Goal: Information Seeking & Learning: Find specific page/section

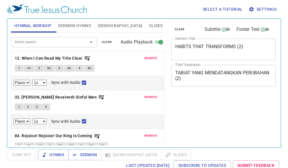
select select "1"
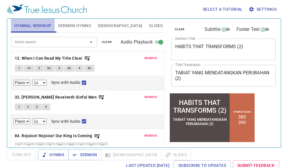
click at [38, 27] on span "Hymnal Worship" at bounding box center [32, 25] width 37 height 7
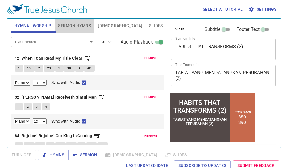
click at [77, 25] on span "Sermon Hymns" at bounding box center [74, 25] width 33 height 7
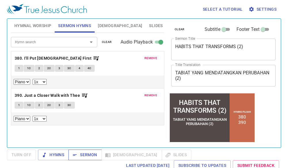
click at [91, 157] on span "Sermon" at bounding box center [85, 154] width 24 height 7
click at [39, 165] on div "Last updated 9/22/2025 Subscribe to Updates Submit Feedback" at bounding box center [144, 165] width 274 height 11
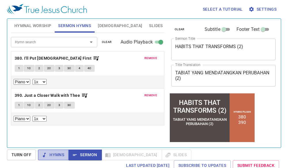
click at [56, 154] on span "Hymns" at bounding box center [54, 154] width 22 height 7
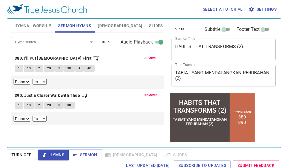
click at [83, 153] on span "Sermon" at bounding box center [85, 154] width 24 height 7
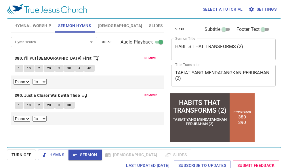
click at [239, 45] on textarea "HABITS THAT TRANSFORMS (2)" at bounding box center [223, 49] width 96 height 11
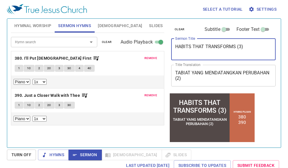
type textarea "HABITS THAT TRANSFORMS (3)"
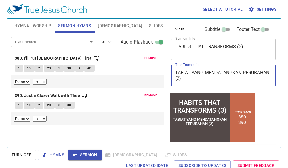
click at [207, 79] on textarea "TABIAT YANG MENDATANGKAN PERUBAHAN (2)" at bounding box center [223, 75] width 96 height 11
type textarea "TABIAT YANG MENDATANGKAN PERUBAHAN (3)"
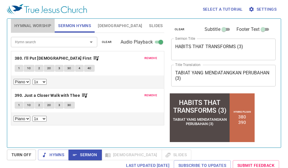
click at [42, 25] on span "Hymnal Worship" at bounding box center [32, 25] width 37 height 7
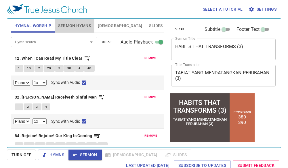
click at [72, 27] on span "Sermon Hymns" at bounding box center [74, 25] width 33 height 7
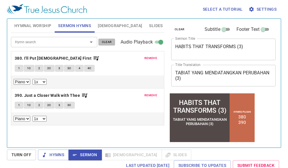
click at [103, 41] on span "clear" at bounding box center [107, 41] width 10 height 5
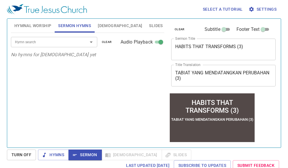
click at [65, 37] on div "Hymn search" at bounding box center [54, 42] width 86 height 10
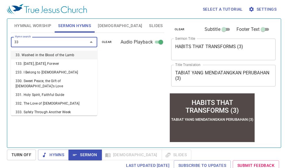
type input "333"
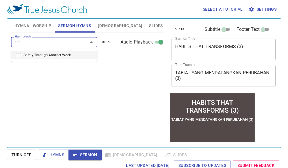
click at [64, 52] on li "333. Safely Through Another Week" at bounding box center [54, 55] width 86 height 9
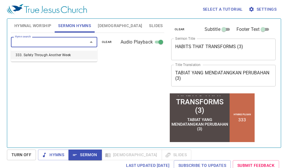
select select "1"
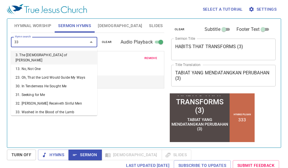
type input "332"
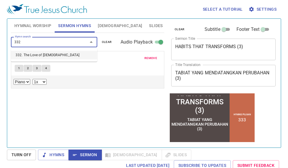
click at [81, 53] on li "332. The Love of [DEMOGRAPHIC_DATA]" at bounding box center [54, 55] width 86 height 9
select select "1"
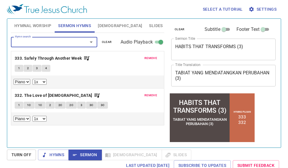
click at [32, 22] on button "Hymnal Worship" at bounding box center [33, 26] width 44 height 14
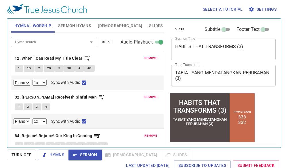
click at [106, 43] on span "clear" at bounding box center [107, 41] width 10 height 5
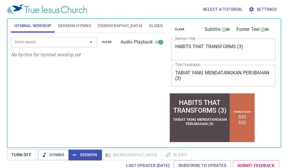
click at [67, 42] on input "Hymn search" at bounding box center [46, 42] width 66 height 7
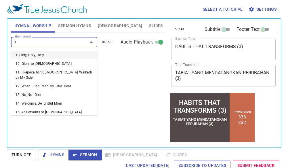
type input "11"
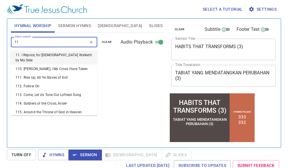
click at [76, 52] on li "11. I Rejoice, for [DEMOGRAPHIC_DATA] Walketh by My Side" at bounding box center [54, 58] width 86 height 14
select select "1"
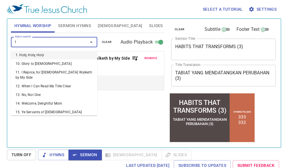
type input "12"
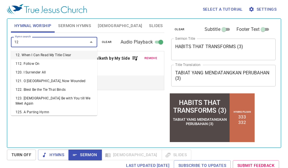
click at [61, 56] on li "12. When I Can Read My Title Clear" at bounding box center [54, 55] width 86 height 9
select select "1"
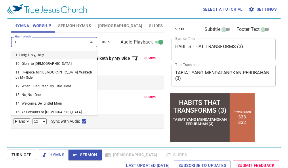
type input "13"
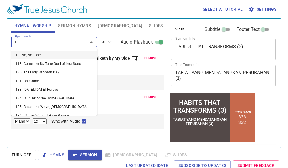
click at [24, 54] on li "13. No, Not One" at bounding box center [54, 55] width 86 height 9
select select "1"
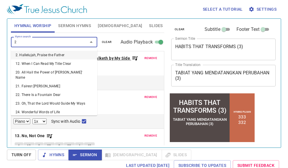
type input "21"
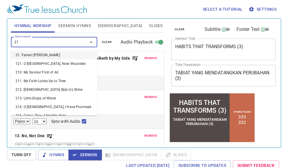
click at [51, 53] on li "21. Fairest [PERSON_NAME]" at bounding box center [54, 55] width 86 height 9
select select "1"
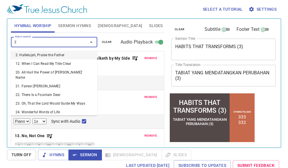
type input "28"
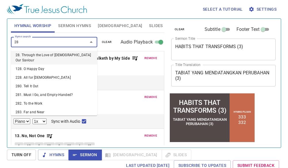
click at [68, 51] on li "28. Through the Love of [DEMOGRAPHIC_DATA] Our Saviour" at bounding box center [54, 58] width 86 height 14
select select "1"
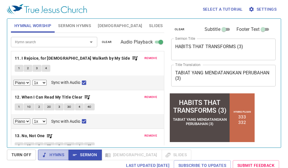
click at [59, 150] on button "Hymns" at bounding box center [53, 154] width 31 height 11
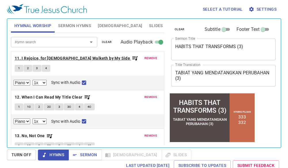
click at [36, 58] on b "11. I Rejoice, for [DEMOGRAPHIC_DATA] Walketh by My Side" at bounding box center [72, 58] width 115 height 7
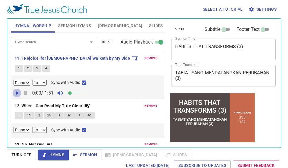
click at [17, 91] on icon "button" at bounding box center [17, 92] width 7 height 7
click at [51, 108] on b "12. When I Can Read My Title Clear" at bounding box center [49, 105] width 68 height 7
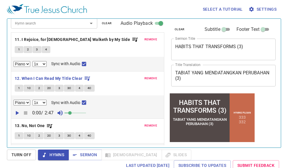
scroll to position [29, 0]
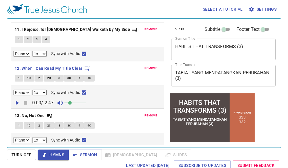
click at [15, 102] on icon "button" at bounding box center [17, 102] width 7 height 7
click at [28, 117] on b "13. No, Not One" at bounding box center [30, 115] width 30 height 7
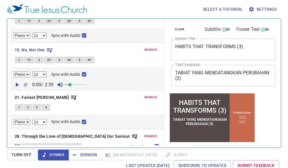
scroll to position [86, 0]
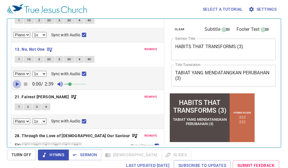
click at [17, 87] on icon "button" at bounding box center [17, 84] width 7 height 7
click at [72, 84] on span at bounding box center [69, 83] width 3 height 3
click at [73, 84] on span at bounding box center [72, 83] width 3 height 3
click at [78, 84] on span at bounding box center [77, 83] width 3 height 3
click at [40, 94] on b "21. Fairest [PERSON_NAME]" at bounding box center [42, 96] width 54 height 7
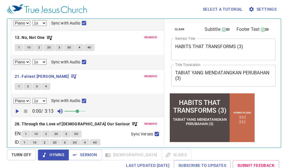
scroll to position [115, 0]
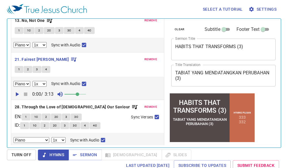
click at [15, 93] on icon "button" at bounding box center [17, 94] width 7 height 7
click at [31, 93] on div "remove 11. I Rejoice, for Jesus Walketh by My Side 1 2 3 4 Piano 0.6x 0.7x 0.8x…" at bounding box center [87, 41] width 153 height 211
click at [54, 105] on b "28. Through the Love of [DEMOGRAPHIC_DATA] Our Saviour" at bounding box center [72, 106] width 115 height 7
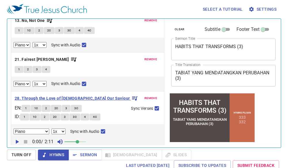
scroll to position [117, 0]
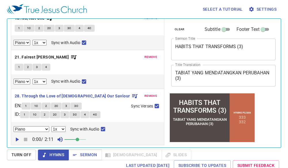
click at [18, 138] on icon "button" at bounding box center [17, 139] width 7 height 7
click at [76, 139] on span at bounding box center [77, 138] width 3 height 3
click at [74, 139] on span at bounding box center [72, 138] width 3 height 3
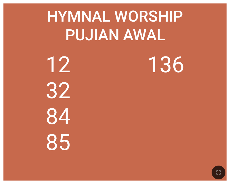
click at [208, 56] on ol "12 32 84 85 136" at bounding box center [115, 112] width 216 height 121
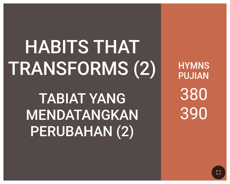
click at [222, 132] on div "Hymns Pujian 380 390" at bounding box center [194, 91] width 66 height 177
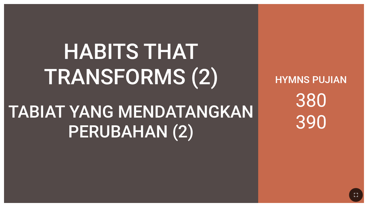
click at [230, 35] on div "Hymns Pujian 380 390" at bounding box center [311, 103] width 106 height 199
click at [89, 12] on div "HABITS THAT TRANSFORMS (2) HABITS THAT TRANSFORMS (2) TABIAT YANG MENDATANGKAN …" at bounding box center [184, 103] width 360 height 199
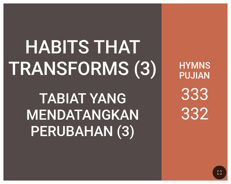
click at [148, 18] on div "HABITS THAT TRANSFORMS (3)" at bounding box center [82, 47] width 158 height 71
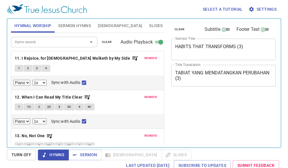
select select "1"
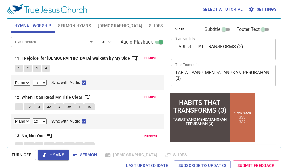
scroll to position [117, 0]
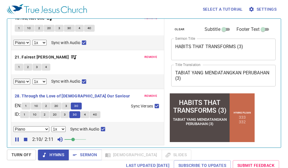
click at [28, 141] on icon "button" at bounding box center [25, 139] width 7 height 7
click at [81, 156] on span "Sermon" at bounding box center [85, 154] width 24 height 7
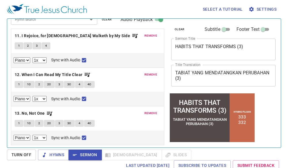
scroll to position [0, 0]
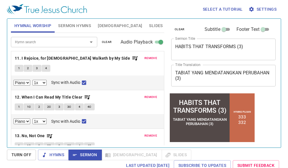
click at [70, 26] on span "Sermon Hymns" at bounding box center [74, 25] width 33 height 7
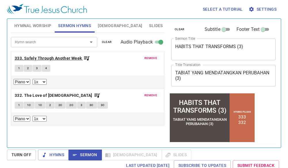
click at [59, 61] on b "333. Safely Through Another Week" at bounding box center [48, 58] width 67 height 7
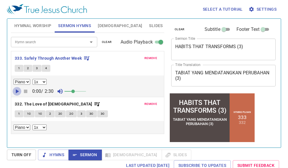
click at [14, 90] on icon "button" at bounding box center [17, 91] width 7 height 7
click at [73, 91] on span at bounding box center [72, 90] width 3 height 3
click at [74, 92] on span at bounding box center [72, 90] width 3 height 3
click at [91, 155] on span "Sermon" at bounding box center [85, 154] width 24 height 7
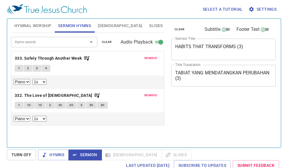
select select "1"
